Goal: Transaction & Acquisition: Purchase product/service

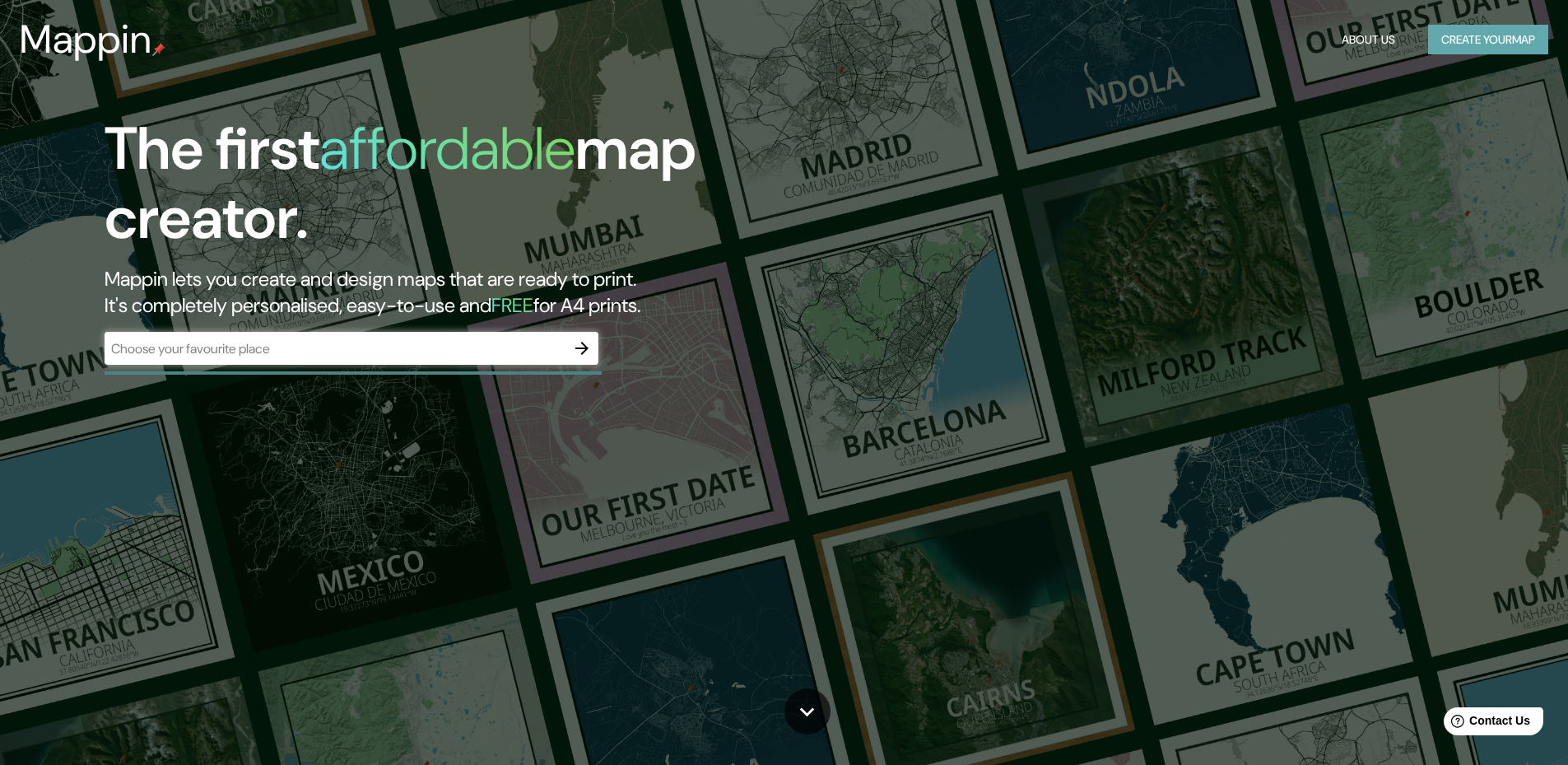
click at [1500, 43] on button "Create your map" at bounding box center [1488, 40] width 120 height 30
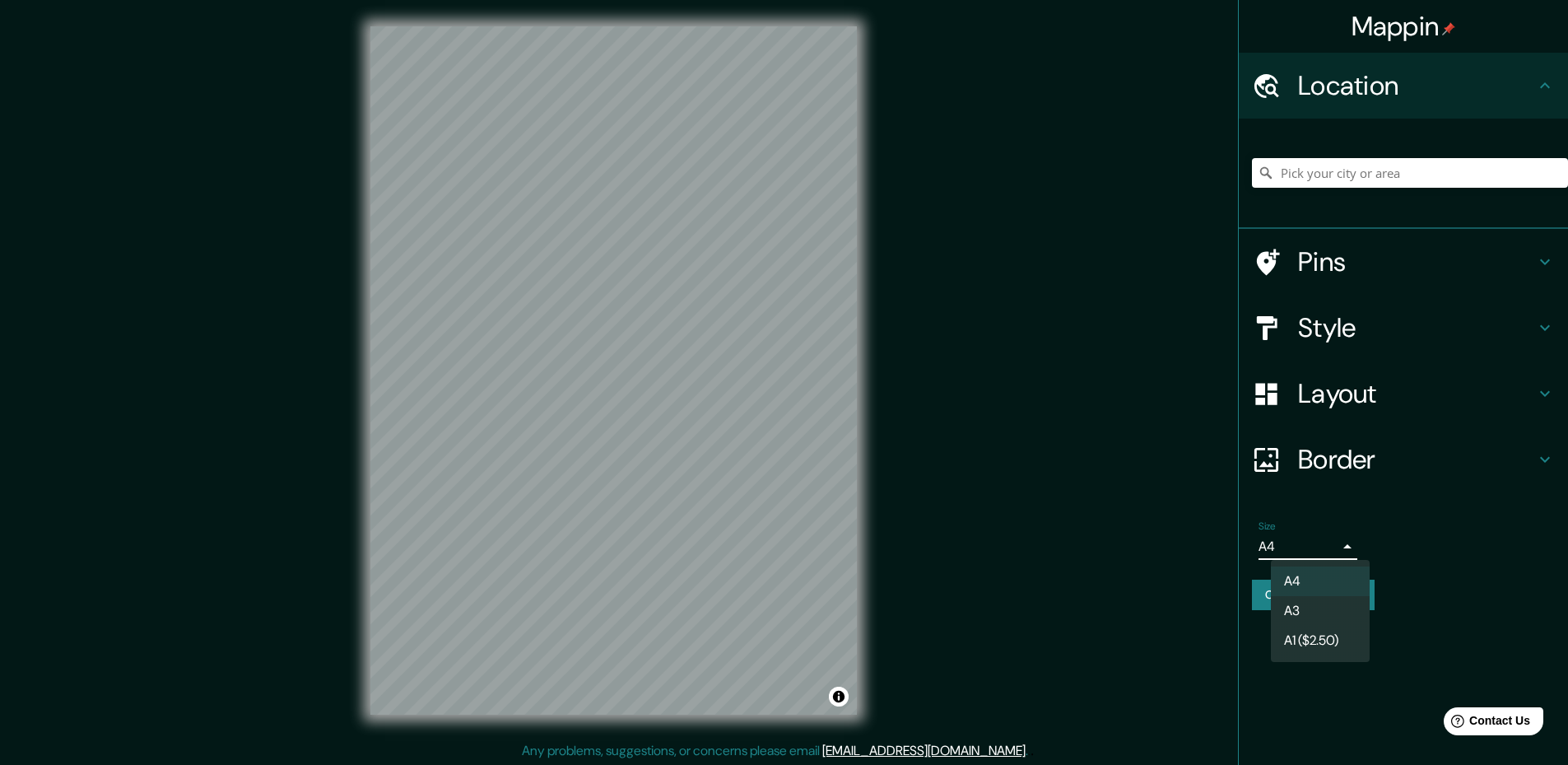
click at [1345, 542] on body "Mappin Location Pins Style Layout Border Choose a border. Hint : you can make l…" at bounding box center [784, 382] width 1568 height 765
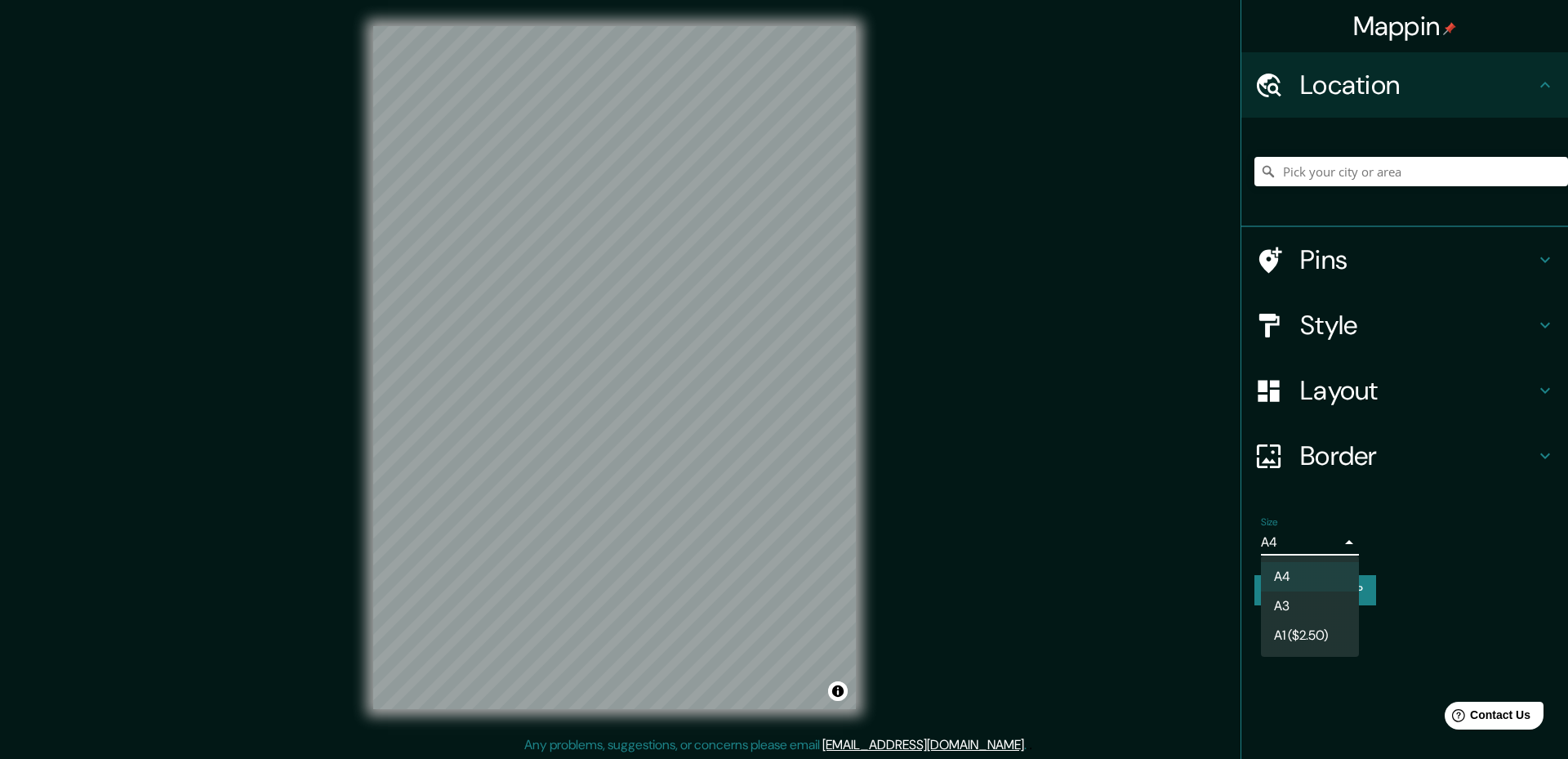
click at [1319, 598] on li "A3" at bounding box center [1309, 606] width 98 height 29
type input "a4"
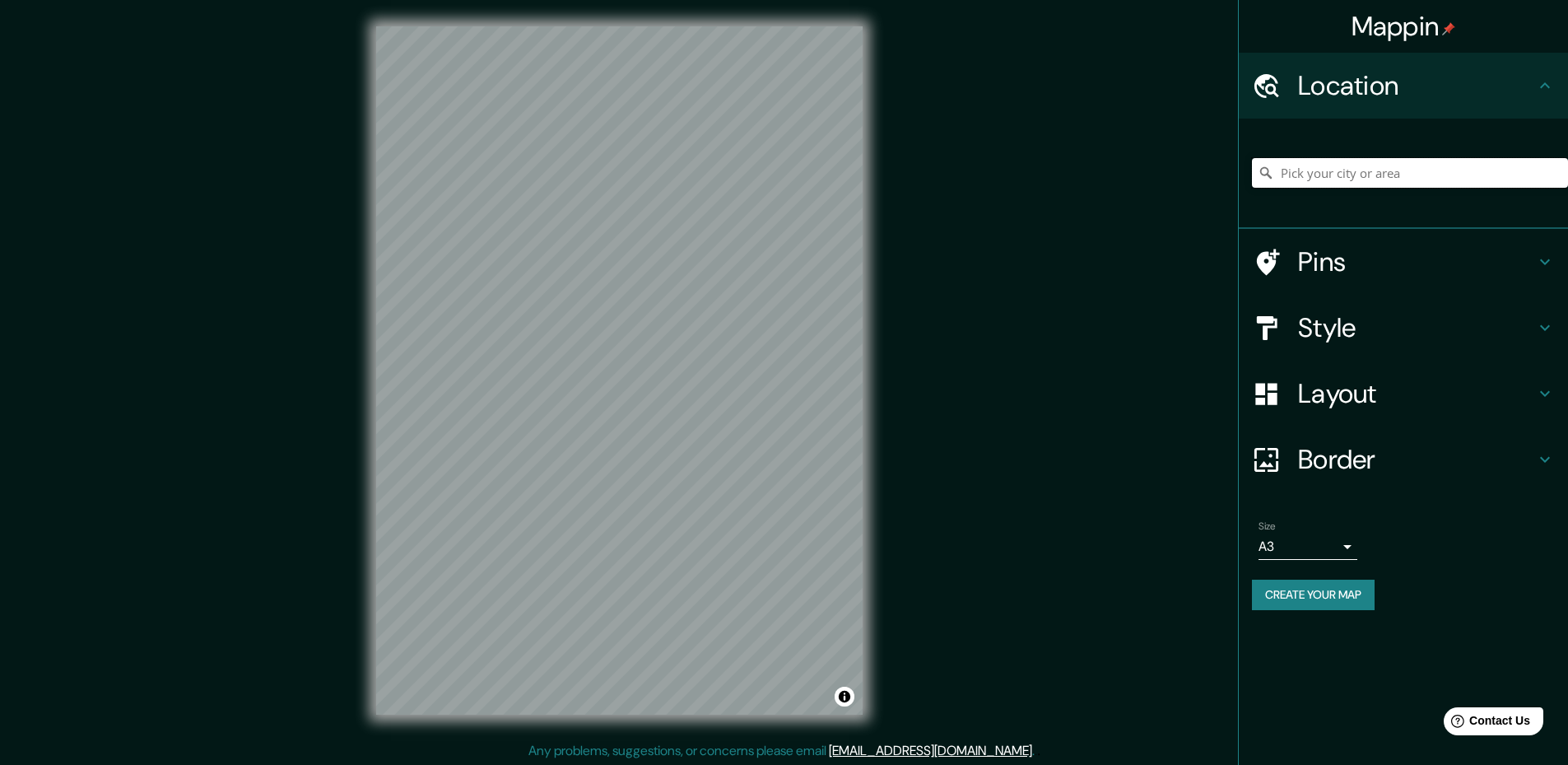
click at [1444, 181] on input "Pick your city or area" at bounding box center [1409, 172] width 316 height 29
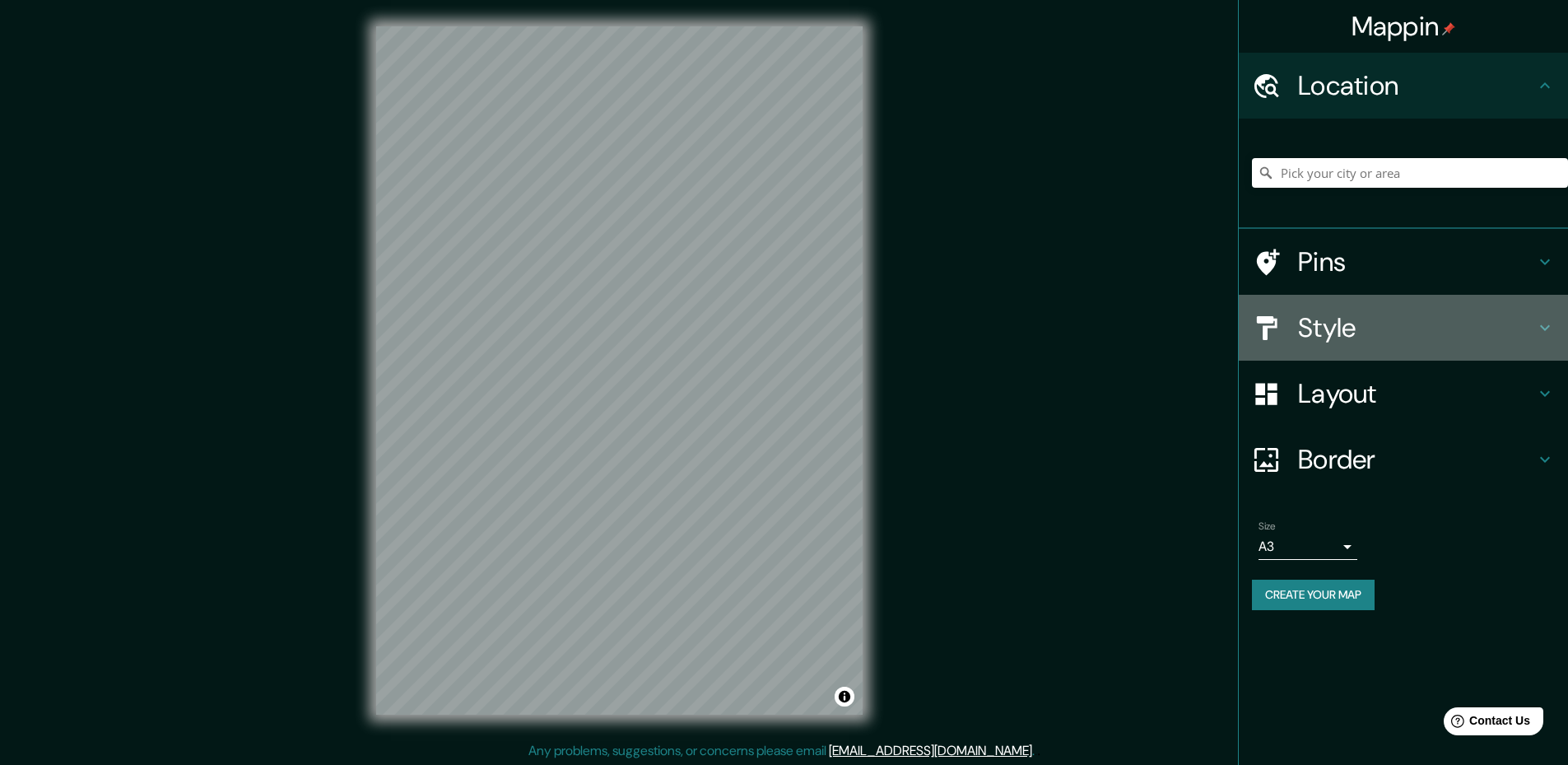
click at [1539, 326] on icon at bounding box center [1544, 327] width 19 height 19
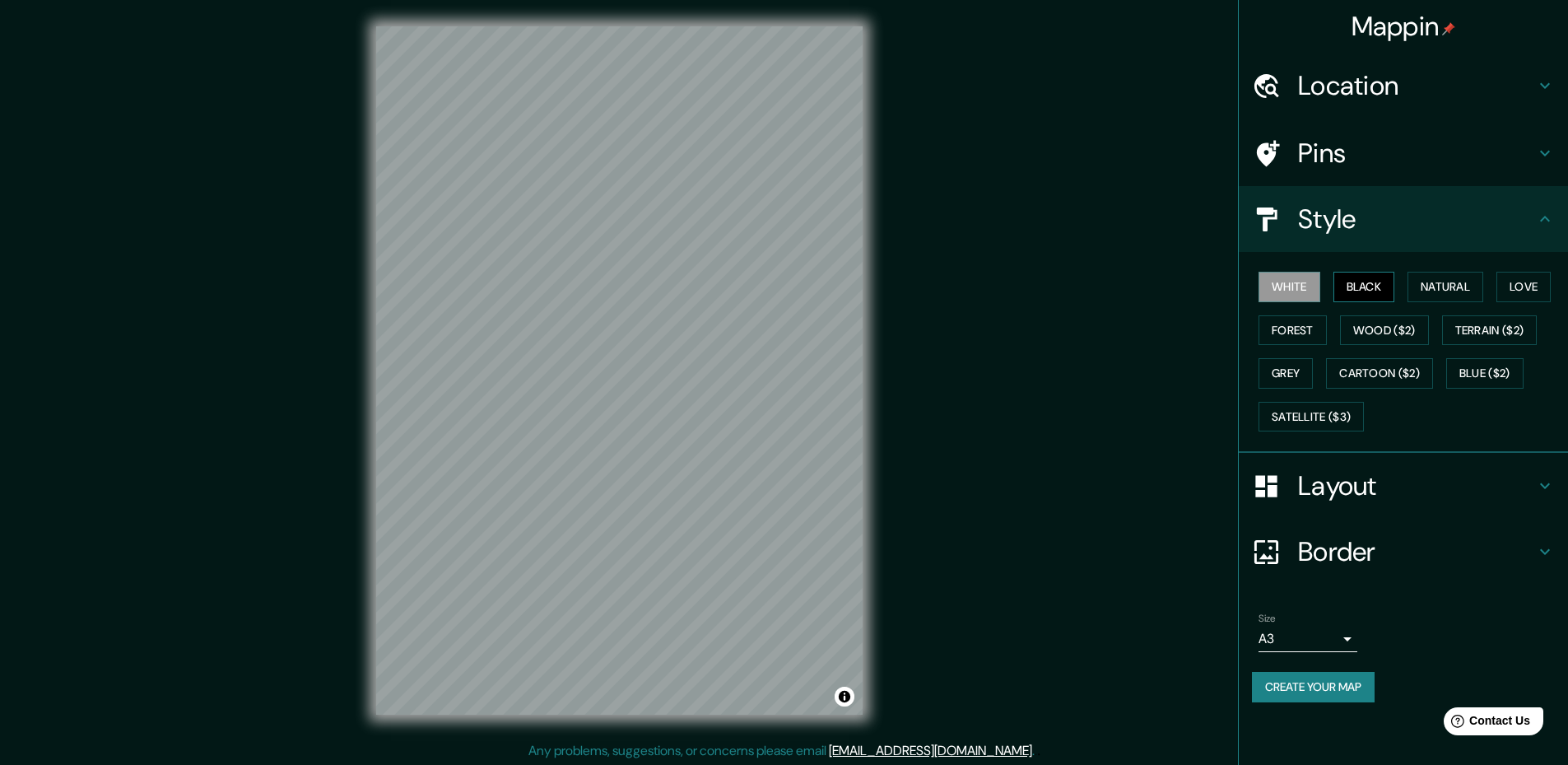
click at [1377, 293] on button "Black" at bounding box center [1364, 287] width 62 height 30
click at [1430, 289] on button "Natural" at bounding box center [1445, 287] width 76 height 30
click at [1314, 328] on button "Forest" at bounding box center [1292, 330] width 68 height 30
click at [1472, 329] on button "Terrain ($2)" at bounding box center [1491, 330] width 96 height 30
click at [1371, 369] on button "Cartoon ($2)" at bounding box center [1380, 372] width 107 height 30
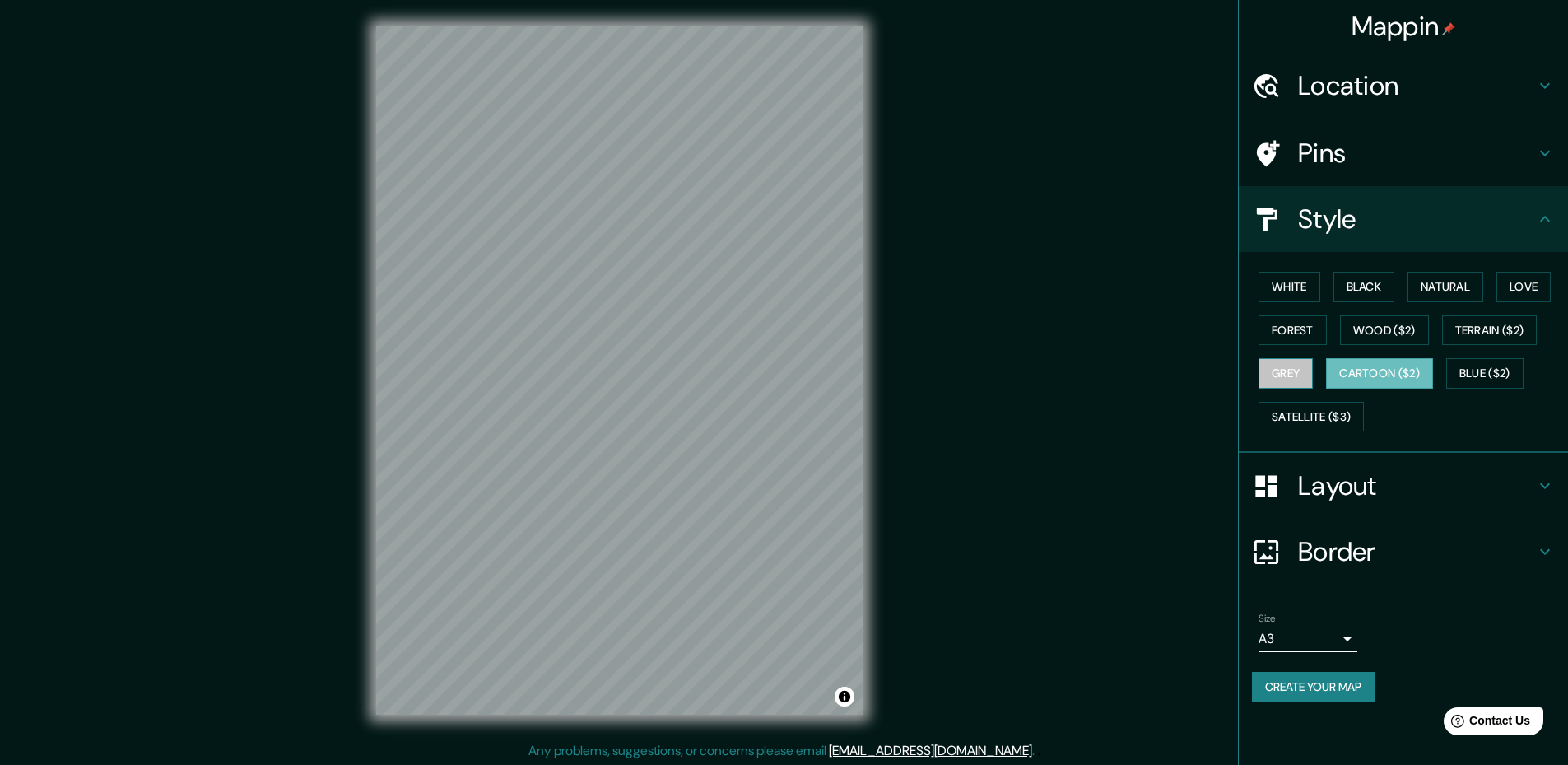
click at [1306, 370] on button "Grey" at bounding box center [1285, 372] width 54 height 30
click at [1486, 359] on button "Blue ($2)" at bounding box center [1485, 372] width 77 height 30
click at [1431, 377] on button "Cartoon ($2)" at bounding box center [1380, 372] width 107 height 30
click at [1329, 406] on button "Satellite ($3)" at bounding box center [1311, 417] width 105 height 30
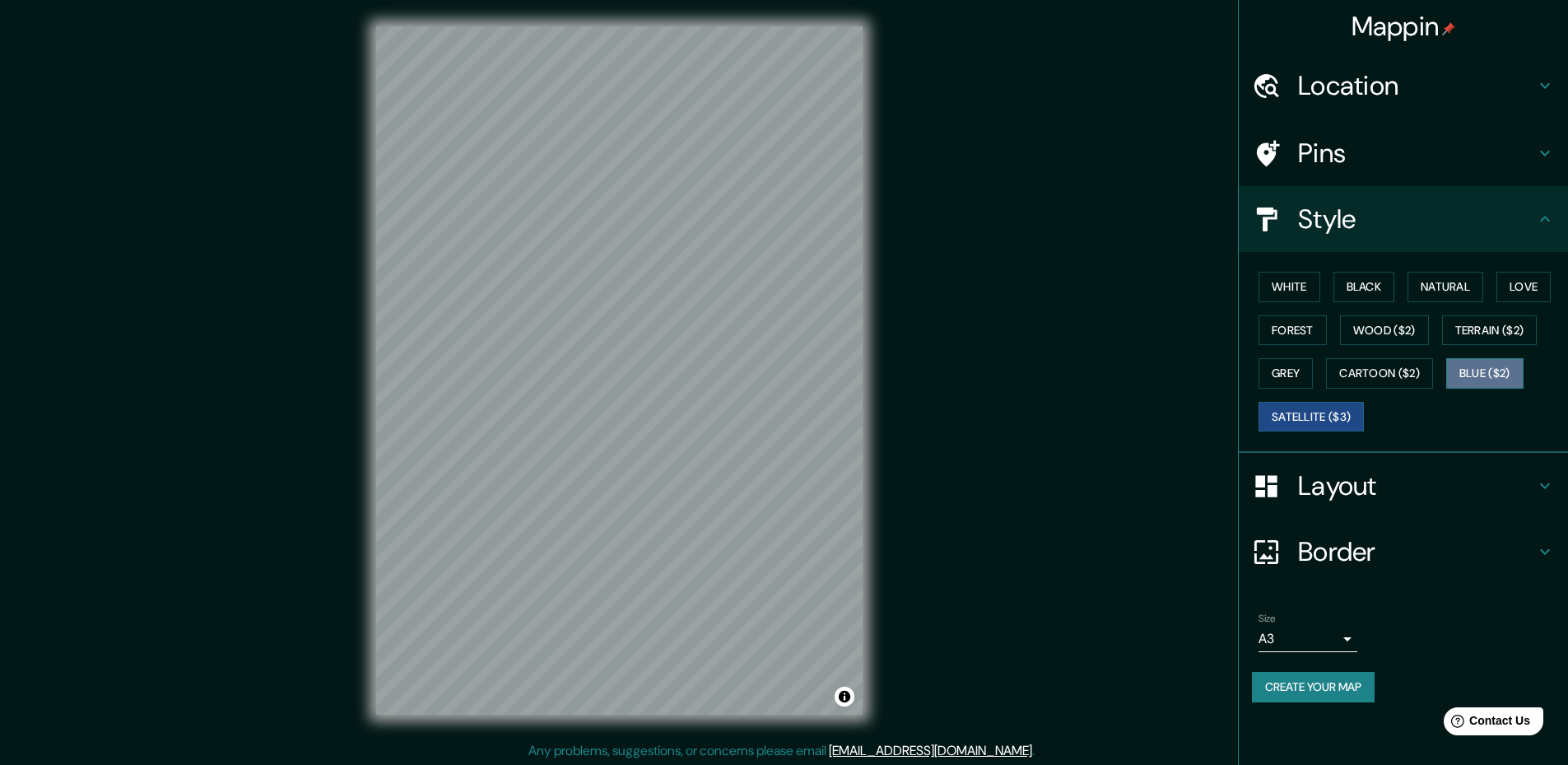
click at [1480, 361] on button "Blue ($2)" at bounding box center [1485, 372] width 77 height 30
click at [1304, 374] on button "Grey" at bounding box center [1285, 372] width 54 height 30
click at [1284, 413] on button "Satellite ($3)" at bounding box center [1311, 417] width 105 height 30
click at [1294, 330] on button "Forest" at bounding box center [1292, 330] width 68 height 30
click at [1318, 414] on button "Satellite ($3)" at bounding box center [1311, 417] width 105 height 30
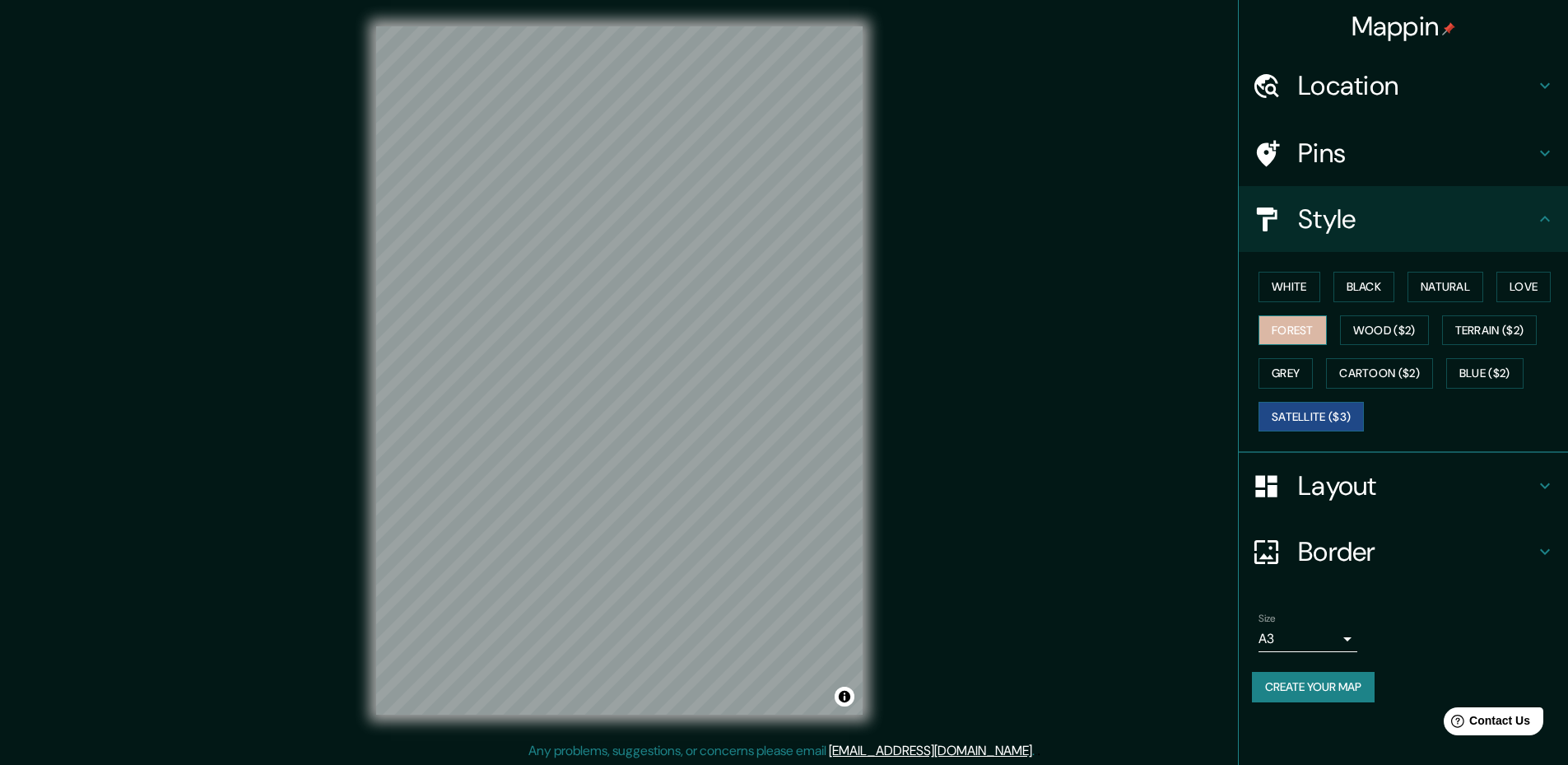
click at [1315, 329] on button "Forest" at bounding box center [1292, 330] width 68 height 30
click at [1378, 289] on button "Black" at bounding box center [1364, 287] width 62 height 30
click at [1460, 289] on button "Natural" at bounding box center [1445, 287] width 76 height 30
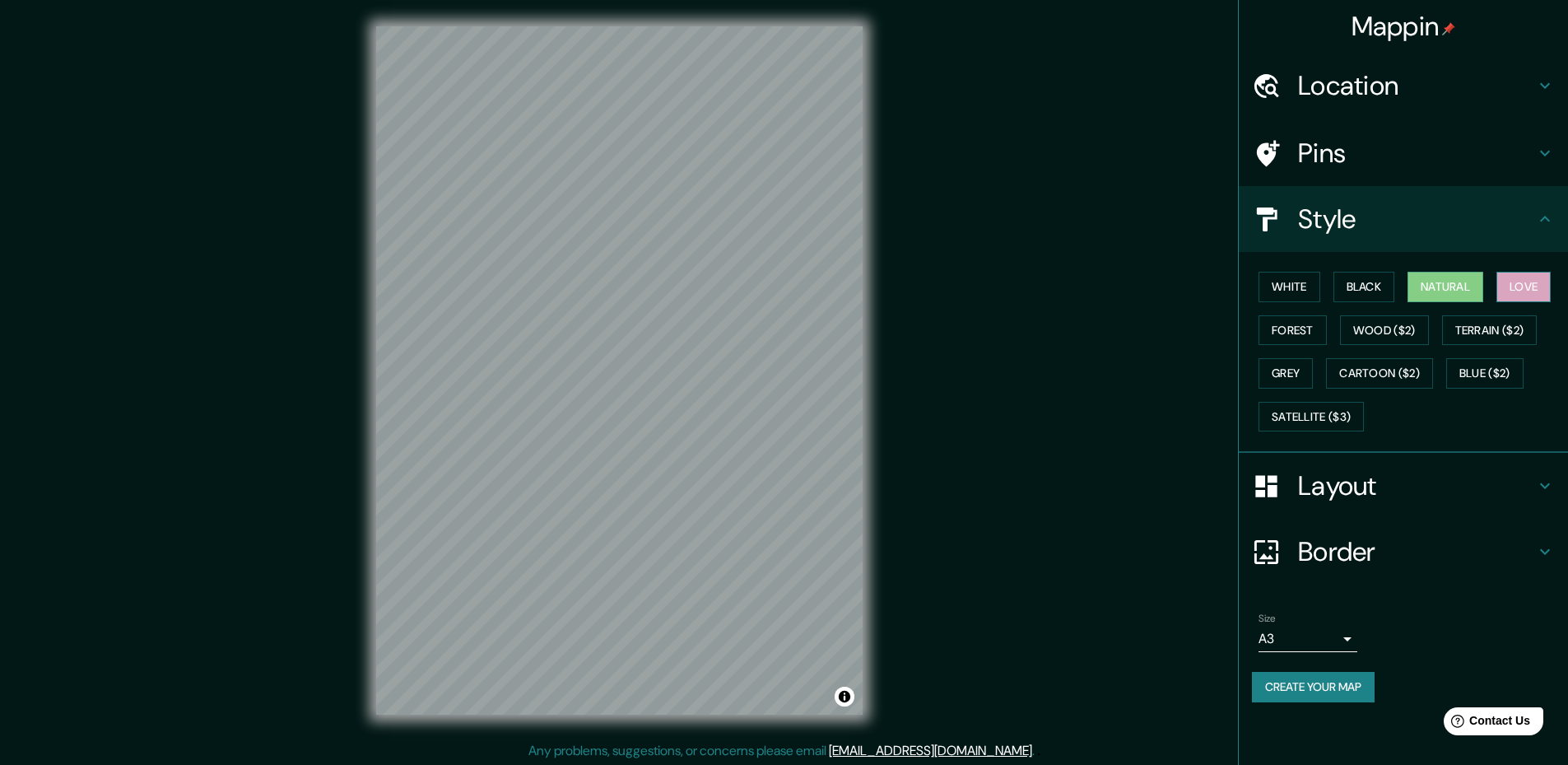
click at [1513, 281] on button "Love" at bounding box center [1524, 287] width 54 height 30
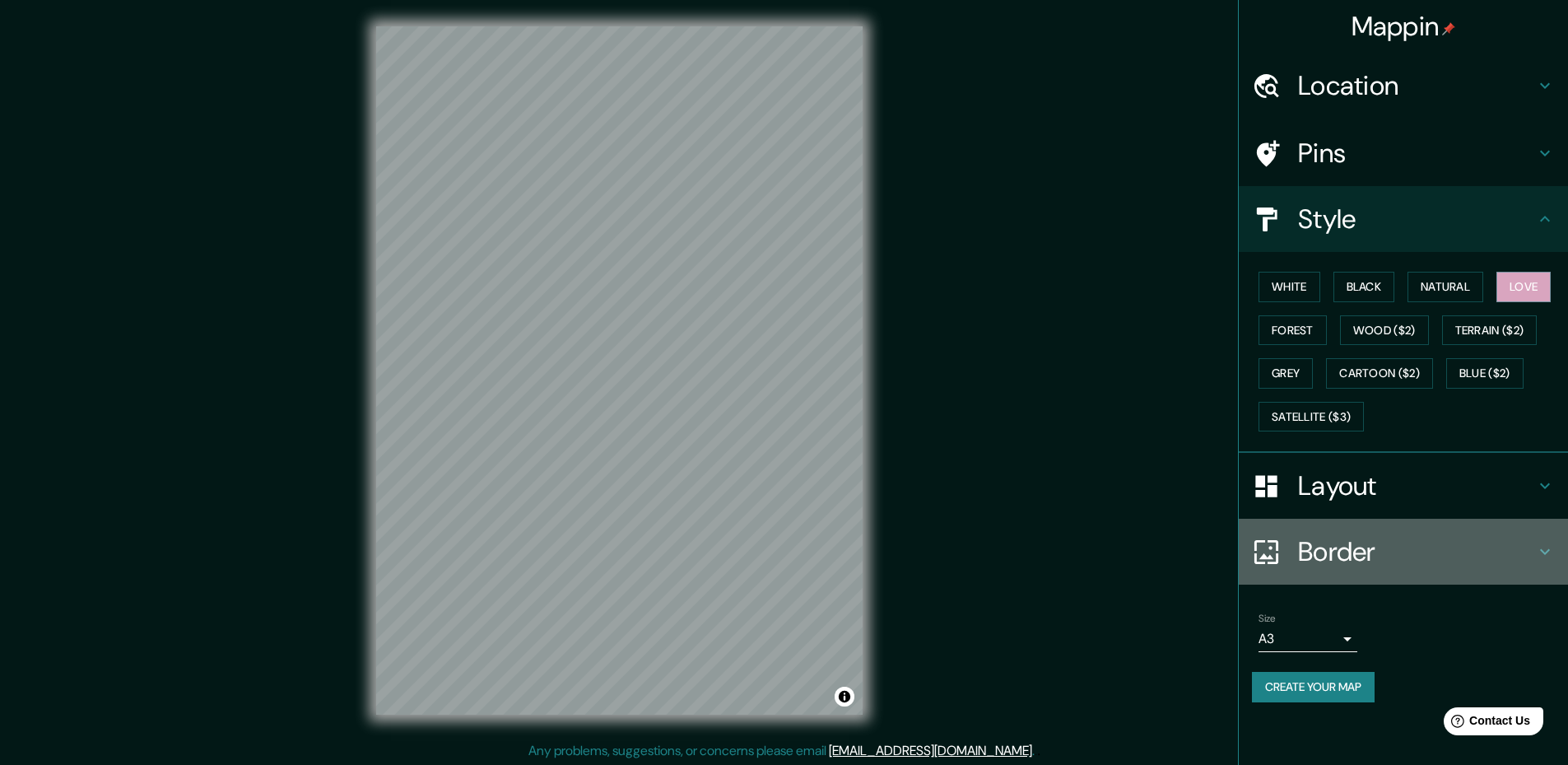
click at [1406, 547] on h4 "Border" at bounding box center [1416, 551] width 237 height 33
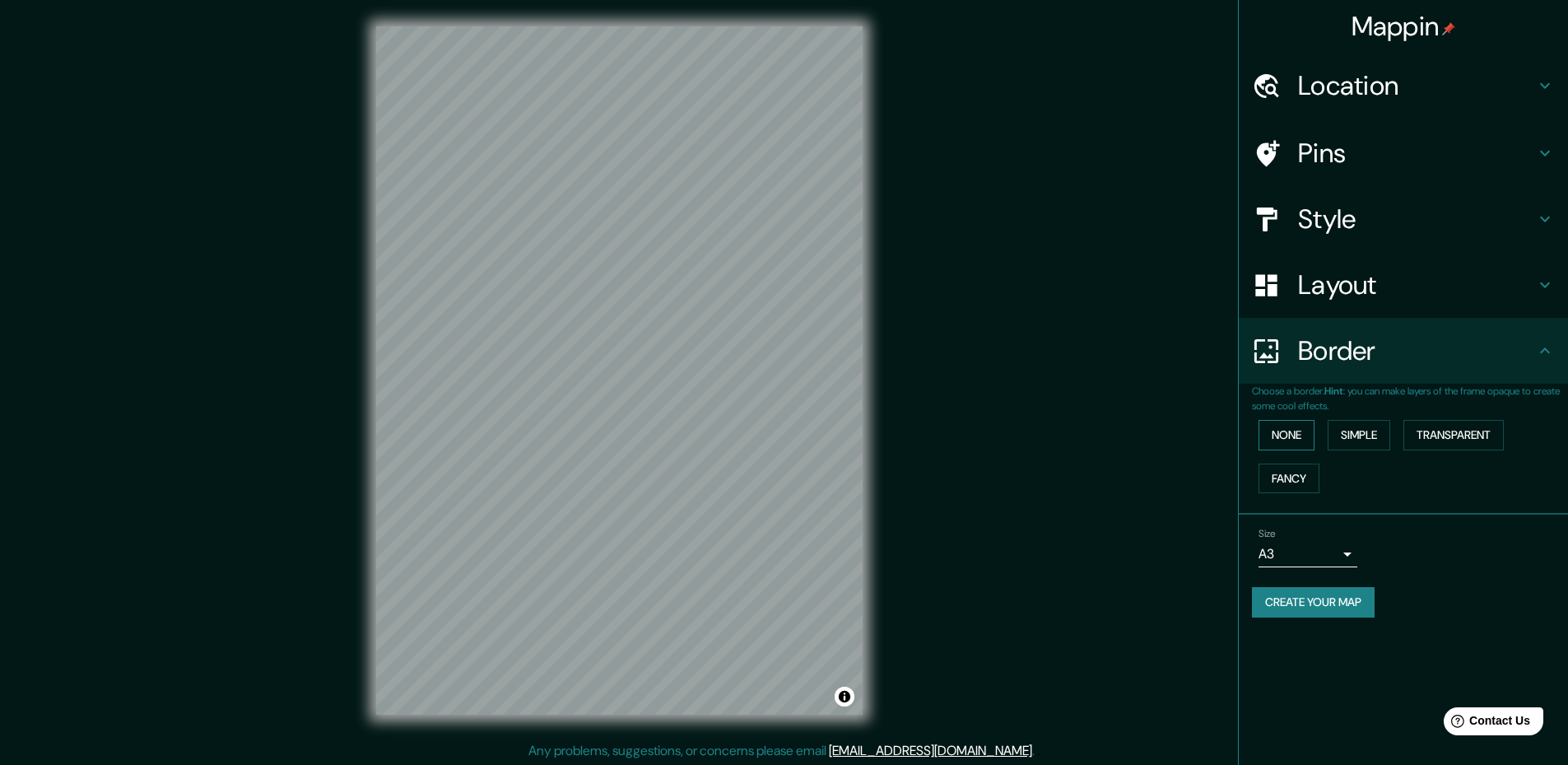
click at [1278, 436] on button "None" at bounding box center [1286, 434] width 56 height 30
click at [1412, 304] on div "Layout" at bounding box center [1403, 284] width 329 height 65
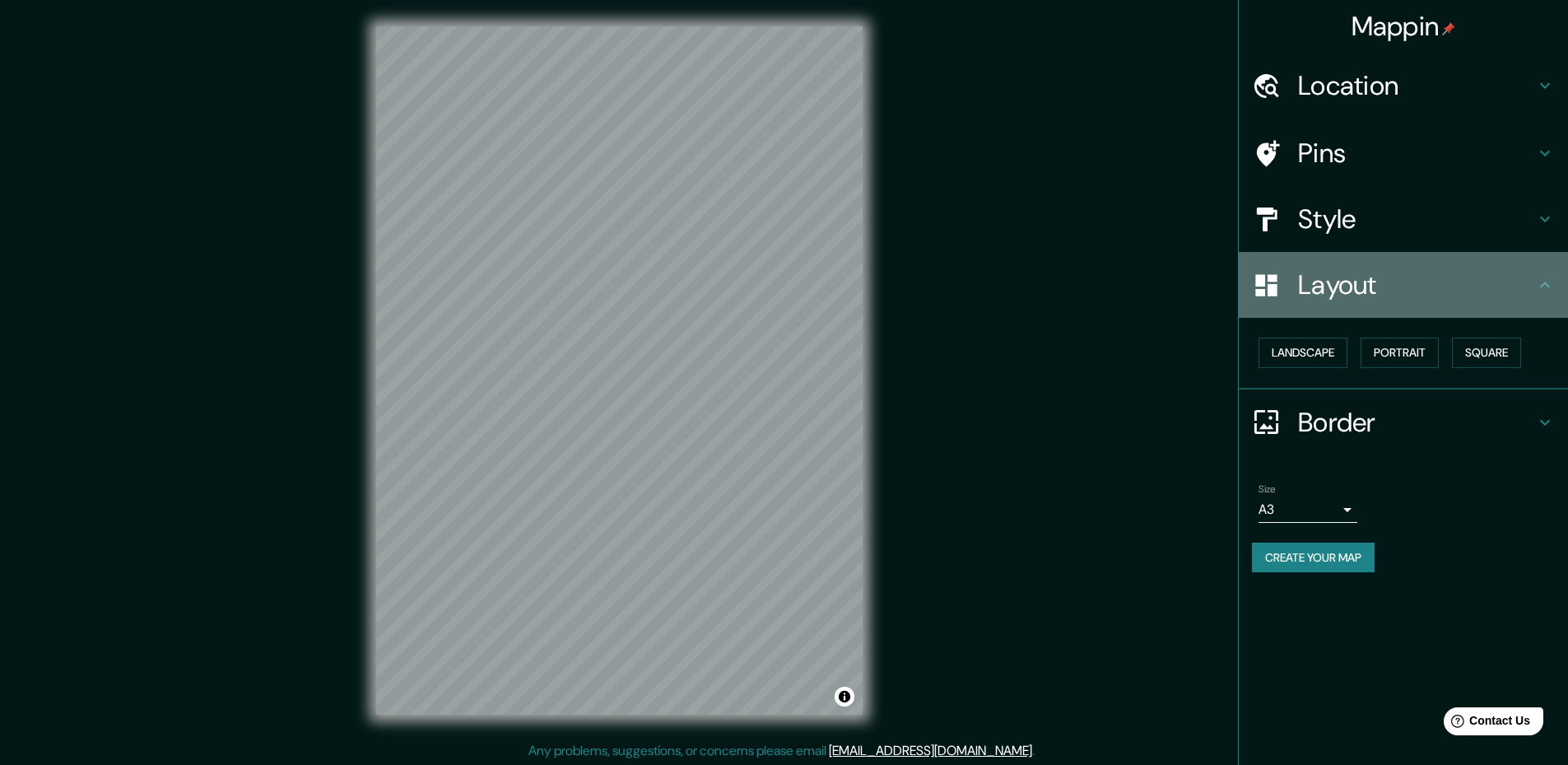
click at [1412, 298] on h4 "Layout" at bounding box center [1416, 285] width 237 height 33
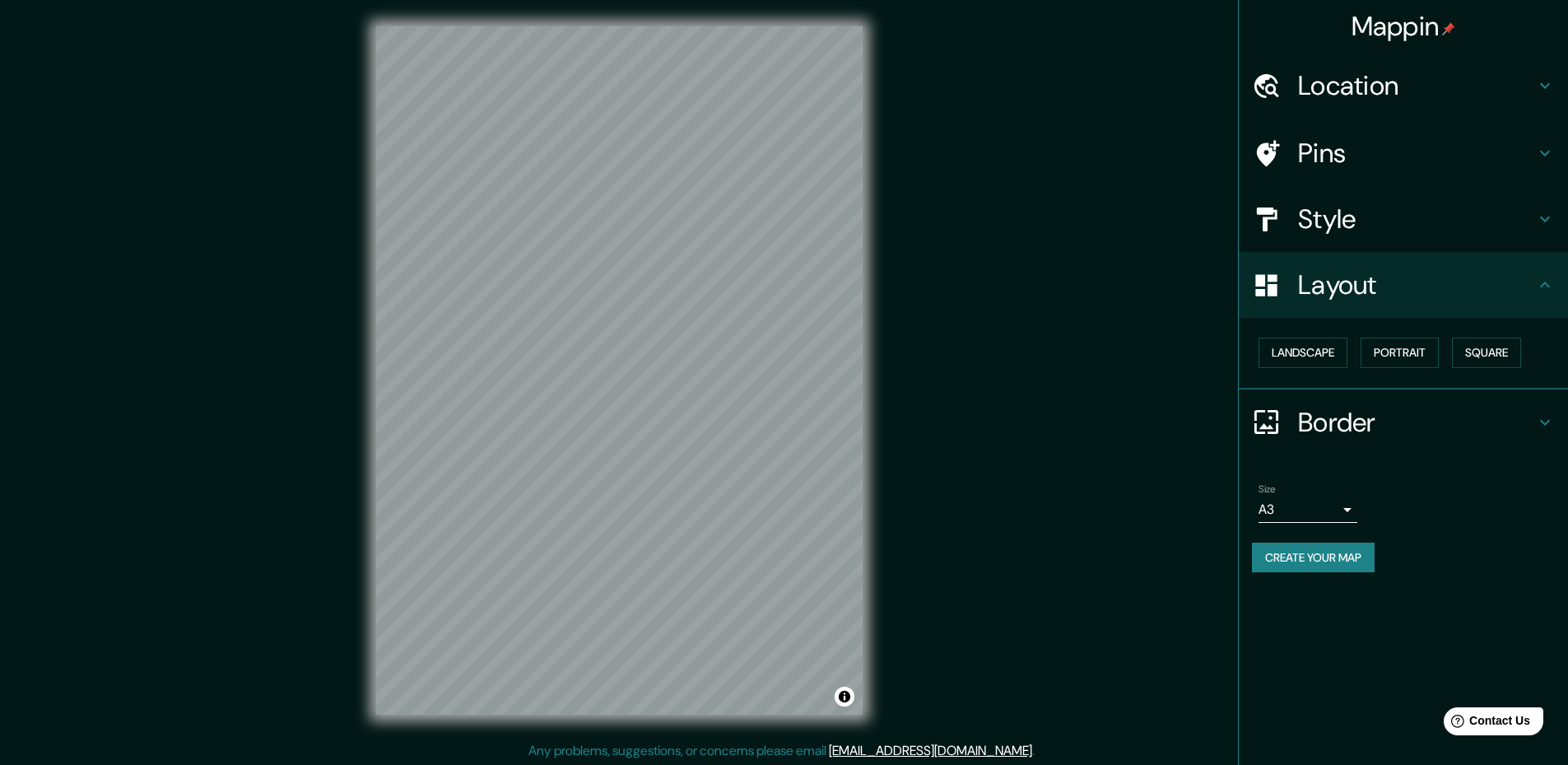
click at [1056, 326] on div "Mappin Location Pins Style Layout Landscape Portrait Square Border Choose a bor…" at bounding box center [784, 383] width 1568 height 767
click at [543, 455] on div at bounding box center [544, 455] width 13 height 13
click at [687, 83] on div at bounding box center [688, 82] width 13 height 13
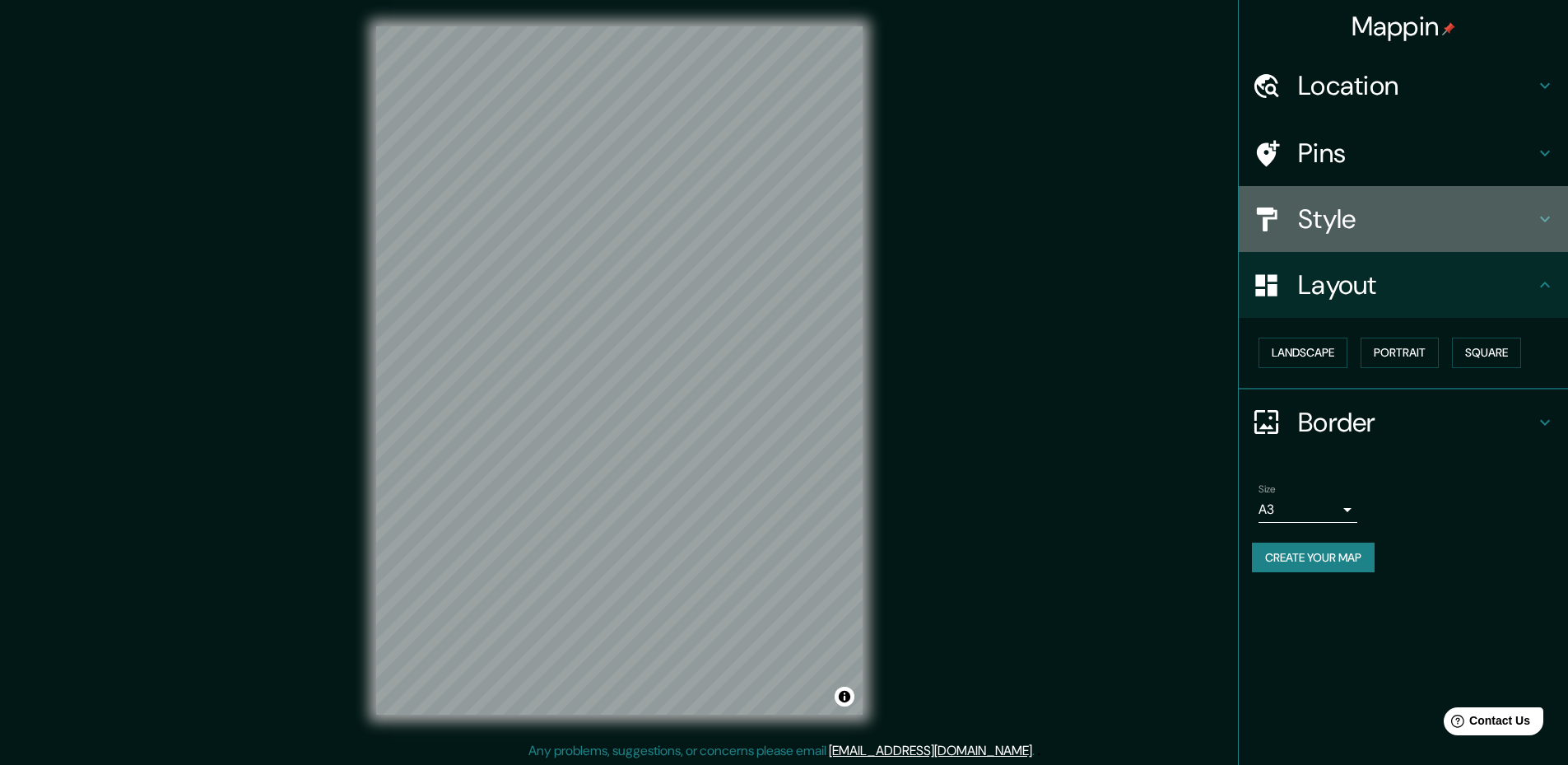
click at [1472, 206] on h4 "Style" at bounding box center [1416, 219] width 237 height 33
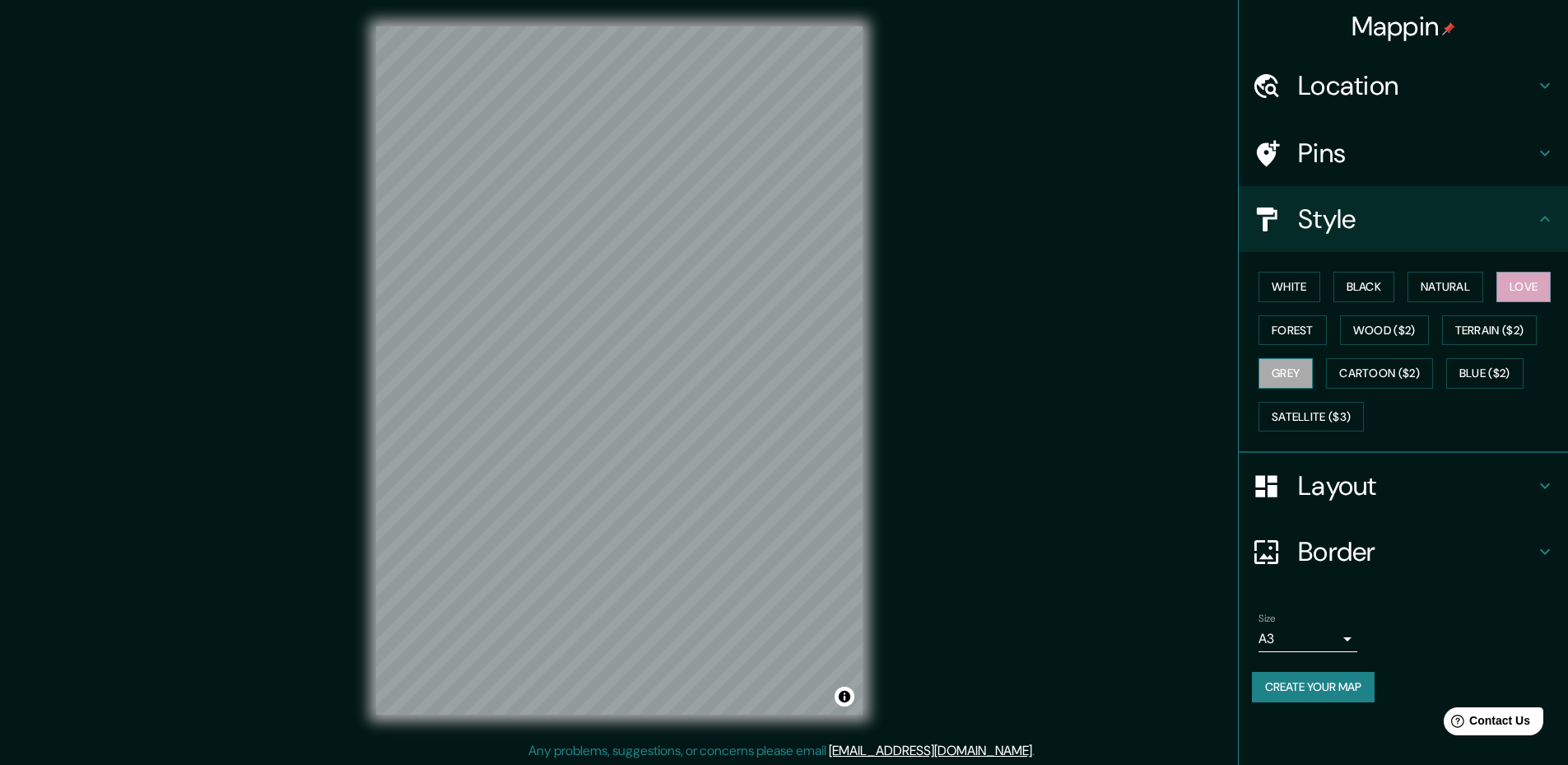
click at [1291, 370] on button "Grey" at bounding box center [1285, 372] width 54 height 30
click at [1303, 404] on button "Satellite ($3)" at bounding box center [1311, 417] width 105 height 30
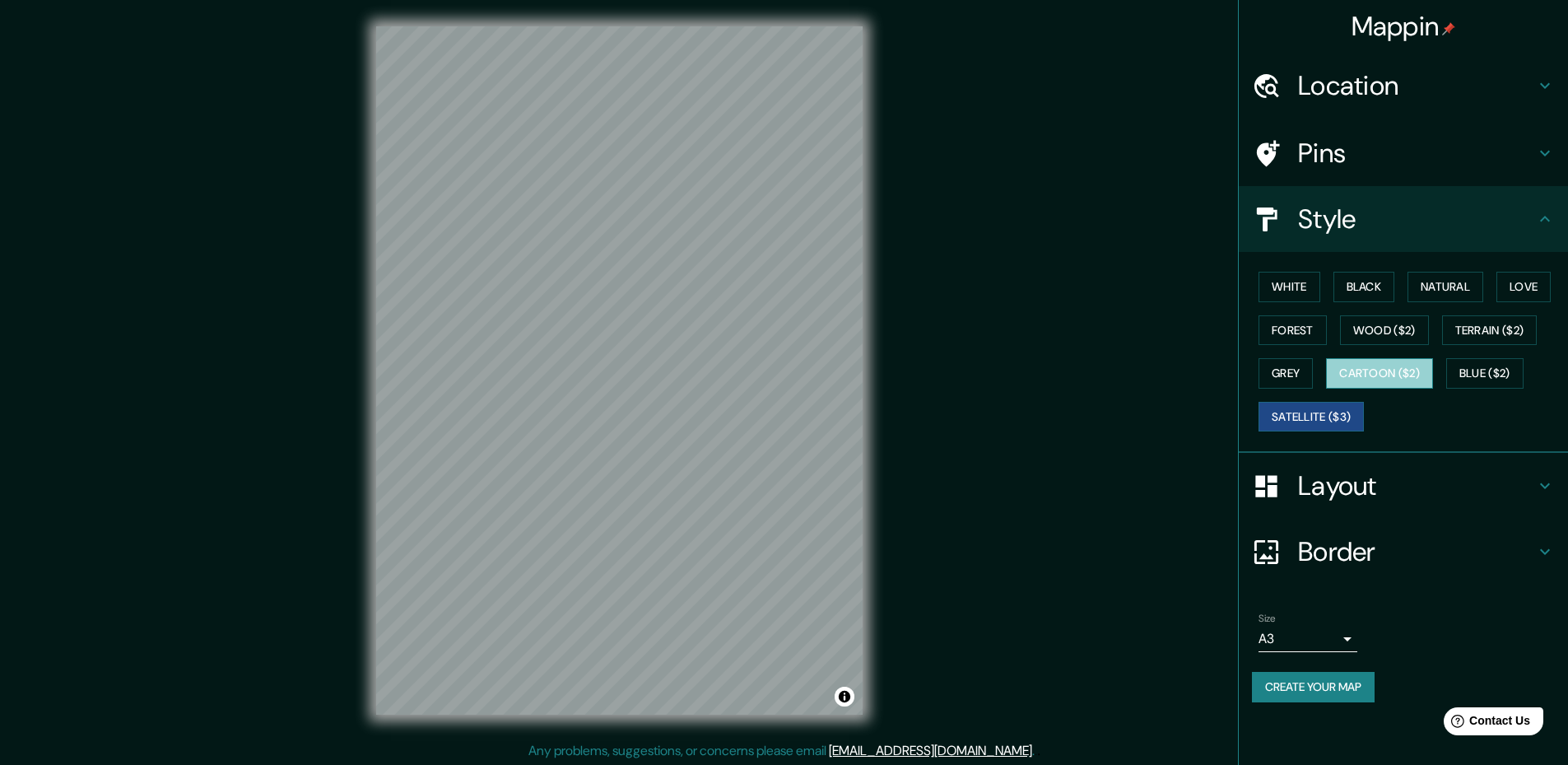
click at [1350, 365] on button "Cartoon ($2)" at bounding box center [1380, 372] width 107 height 30
click at [1311, 327] on button "Forest" at bounding box center [1292, 330] width 68 height 30
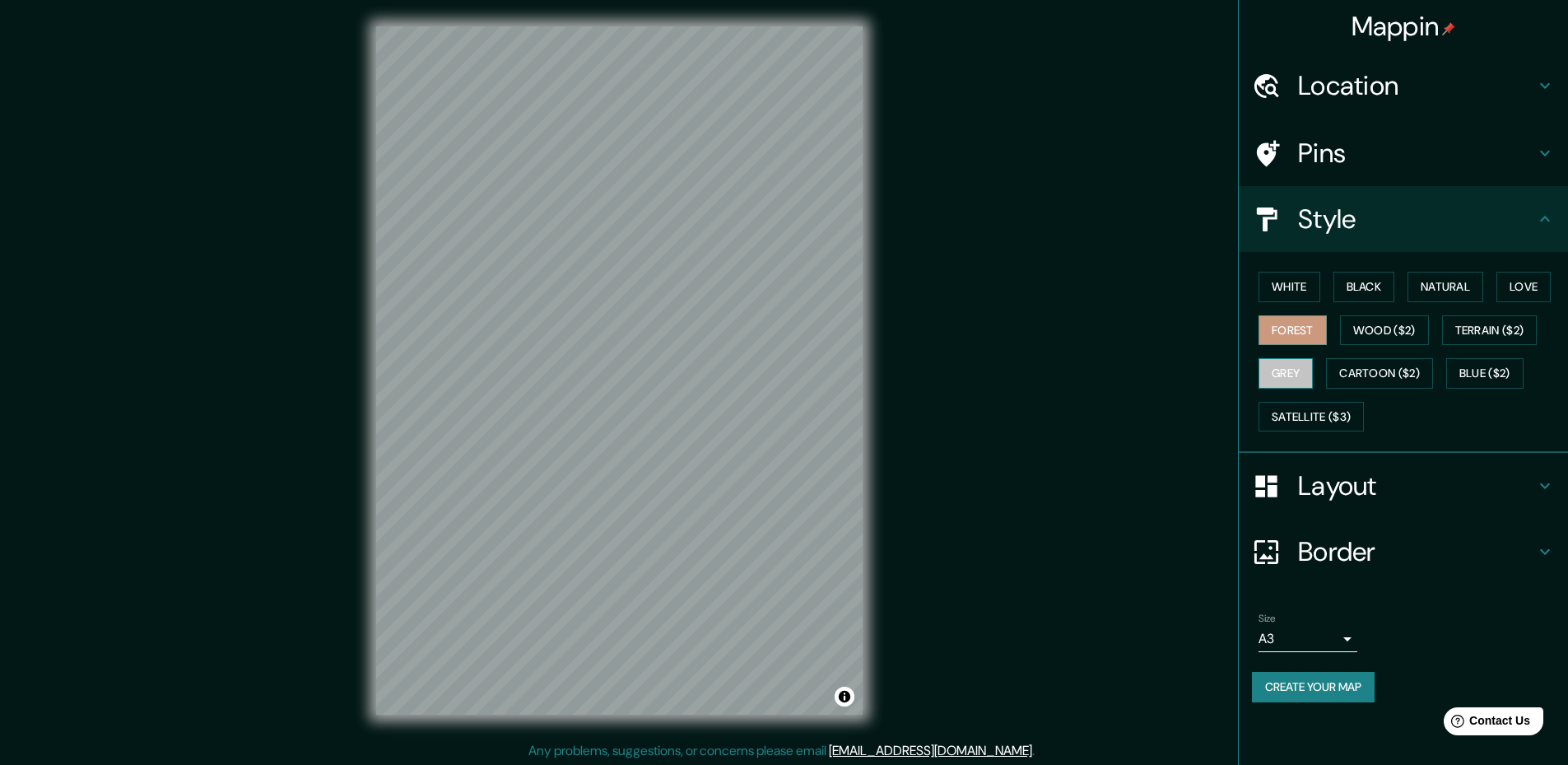
click at [1281, 372] on button "Grey" at bounding box center [1285, 372] width 54 height 30
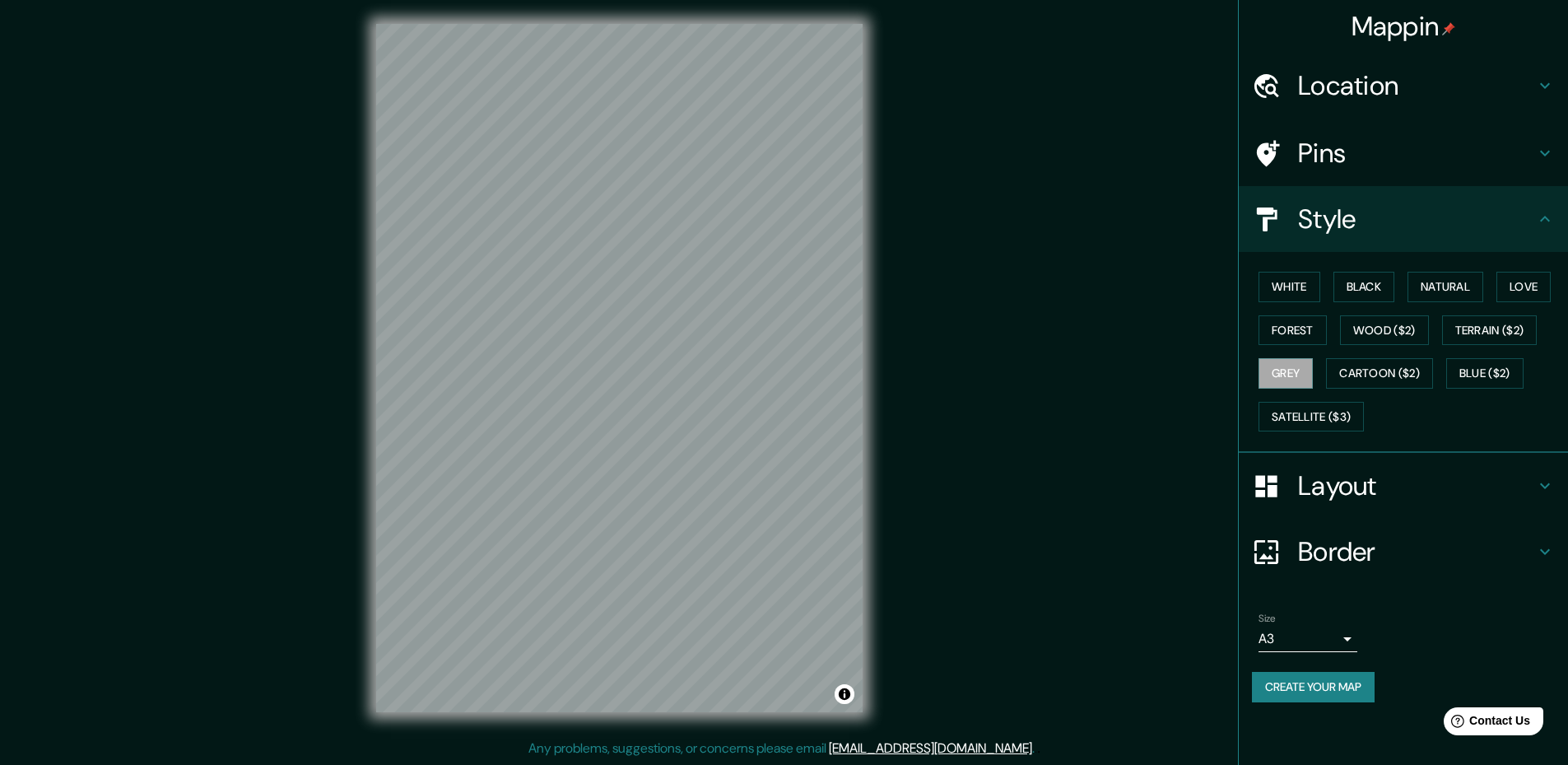
click at [1344, 681] on button "Create your map" at bounding box center [1313, 687] width 123 height 30
click at [1338, 682] on button "Create your map" at bounding box center [1313, 687] width 123 height 30
click at [374, 520] on div "© Mapbox © OpenStreetMap Improve this map" at bounding box center [619, 368] width 539 height 741
click at [937, 210] on div "Mappin Location Pins Style White Black Natural Love Forest Wood ($2) Terrain ($…" at bounding box center [784, 381] width 1568 height 767
click at [938, 257] on div "Mappin Location Pins Style White Black Natural Love Forest Wood ($2) Terrain ($…" at bounding box center [784, 381] width 1568 height 767
